Goal: Information Seeking & Learning: Learn about a topic

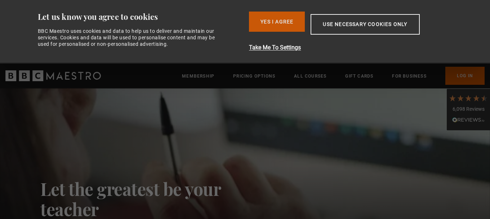
drag, startPoint x: 0, startPoint y: 0, endPoint x: 279, endPoint y: 13, distance: 279.3
click at [279, 13] on button "Yes I Agree" at bounding box center [277, 22] width 56 height 20
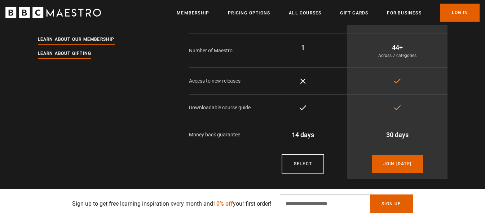
scroll to position [0, 378]
click at [295, 15] on link "All Courses" at bounding box center [305, 12] width 32 height 7
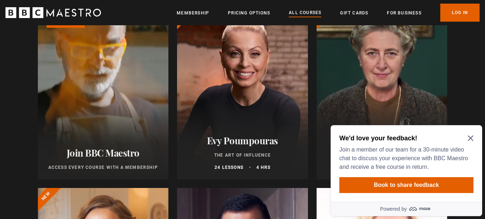
click at [470, 140] on icon "Close Maze Prompt" at bounding box center [471, 138] width 6 height 6
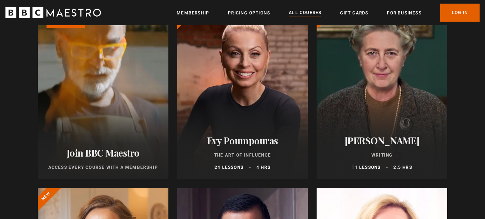
click at [398, 111] on div at bounding box center [381, 92] width 131 height 173
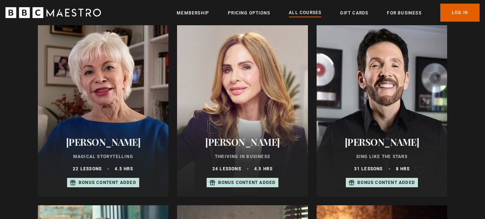
scroll to position [469, 0]
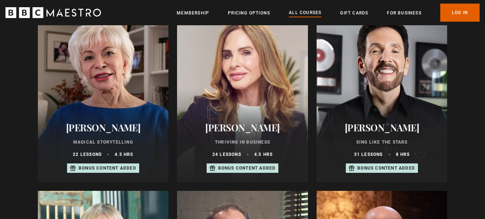
click at [132, 79] on div at bounding box center [103, 95] width 131 height 173
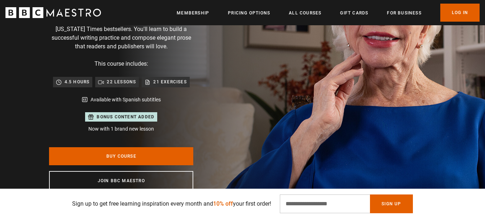
scroll to position [0, 94]
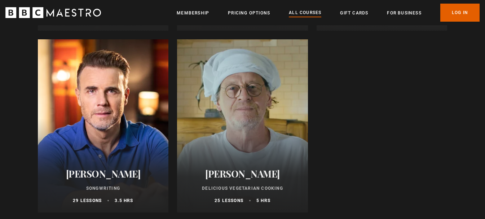
scroll to position [2812, 0]
